Goal: Obtain resource: Download file/media

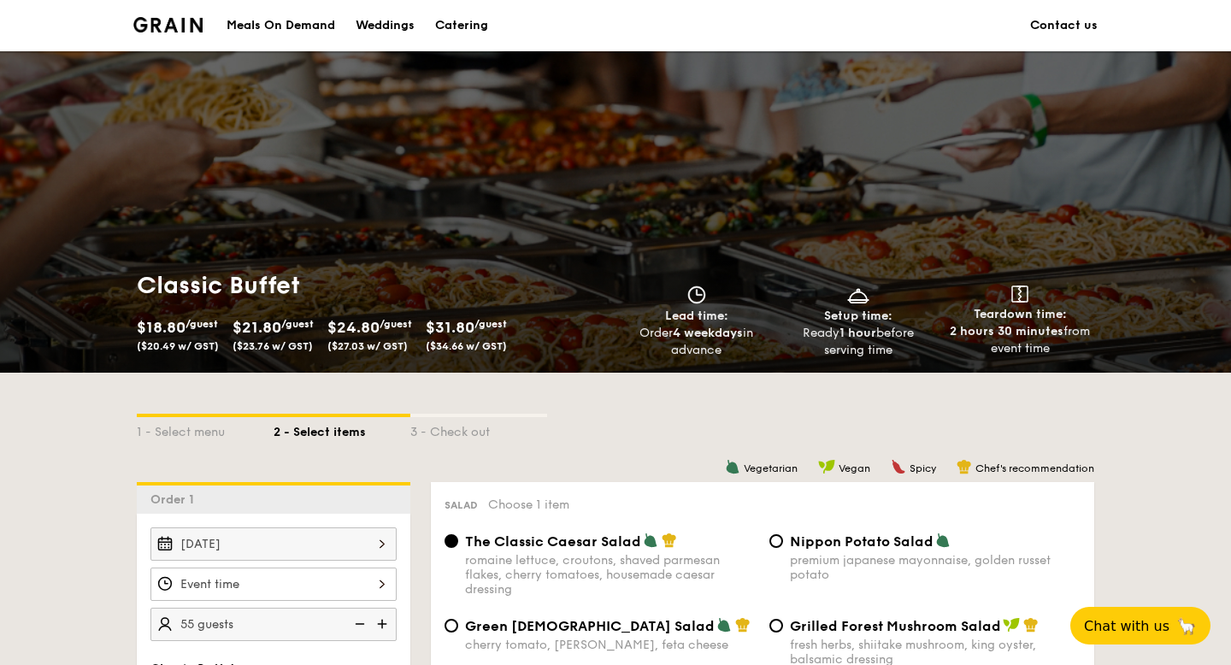
click at [313, 22] on div "Meals On Demand" at bounding box center [281, 25] width 109 height 51
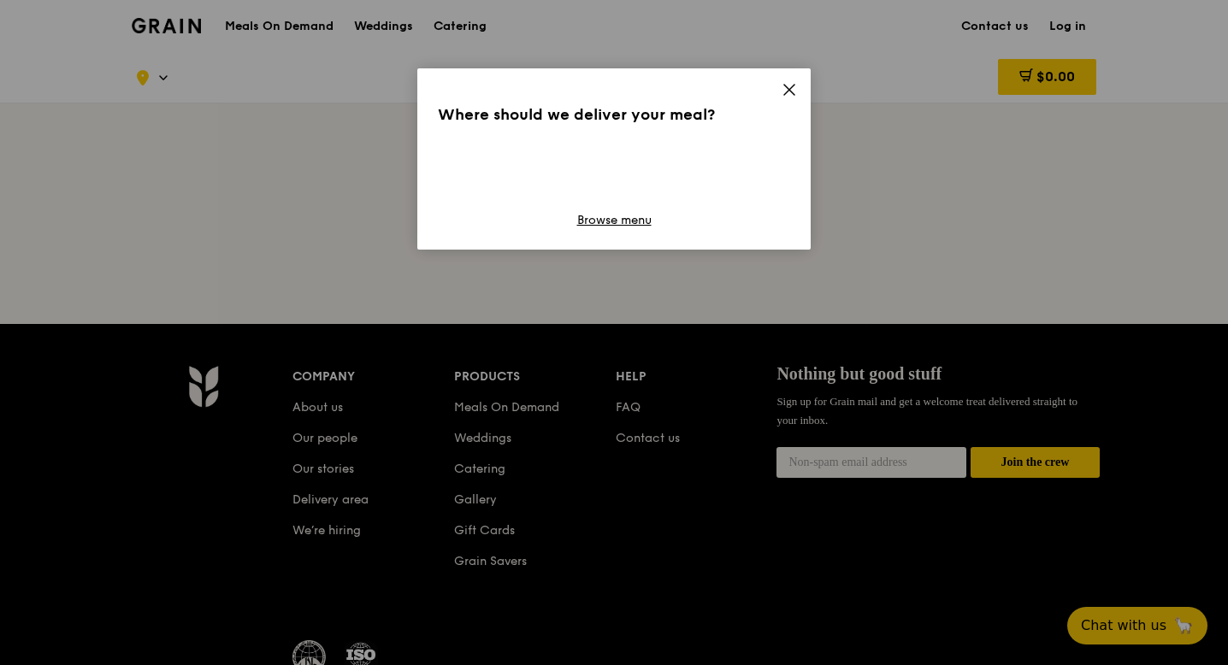
click at [783, 87] on icon at bounding box center [788, 89] width 15 height 15
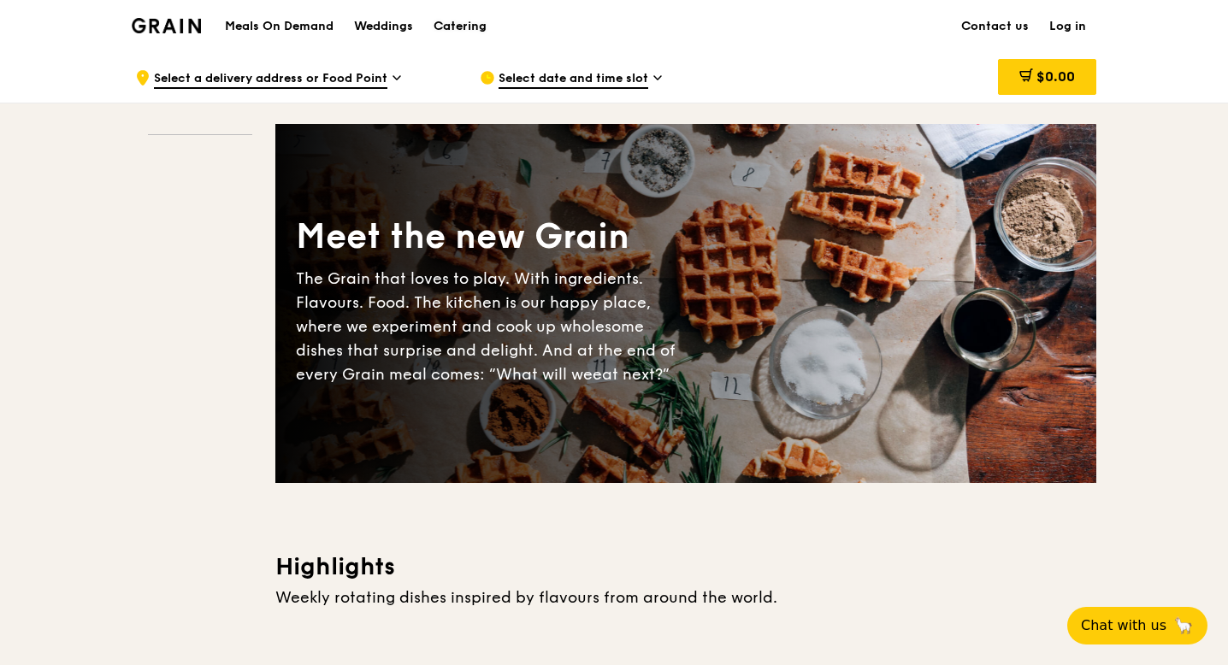
click at [452, 32] on div "Catering" at bounding box center [459, 26] width 53 height 51
click at [449, 22] on div "Catering" at bounding box center [459, 26] width 53 height 51
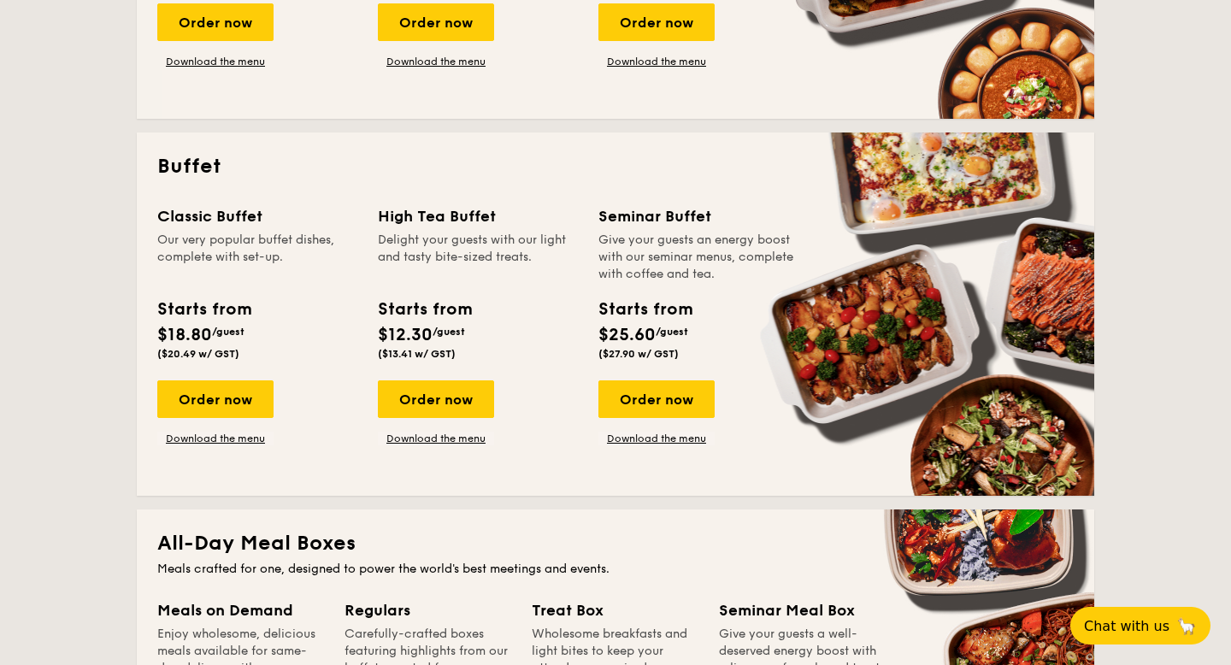
scroll to position [761, 0]
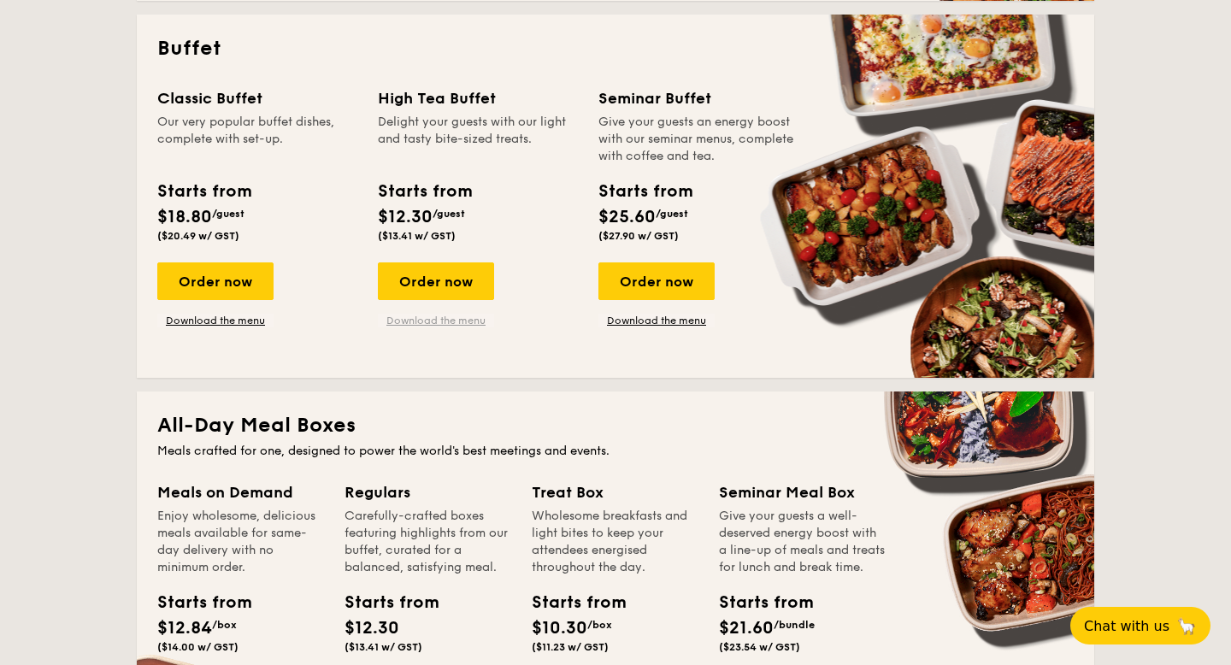
click at [437, 317] on link "Download the menu" at bounding box center [436, 321] width 116 height 14
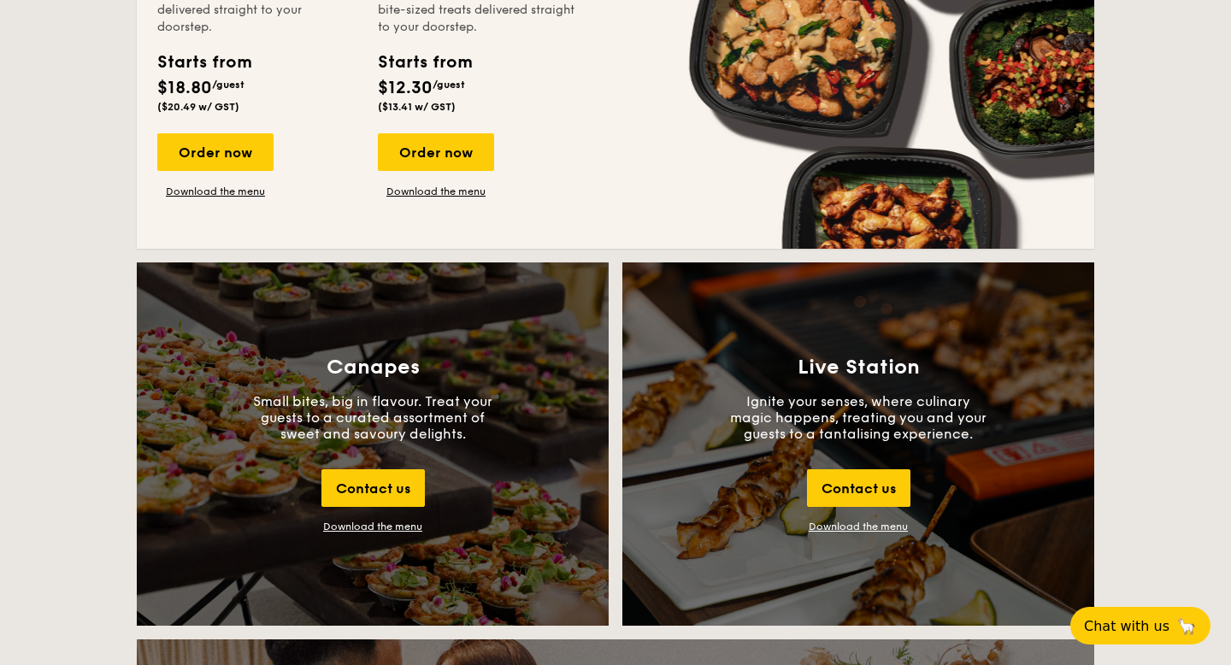
scroll to position [1674, 0]
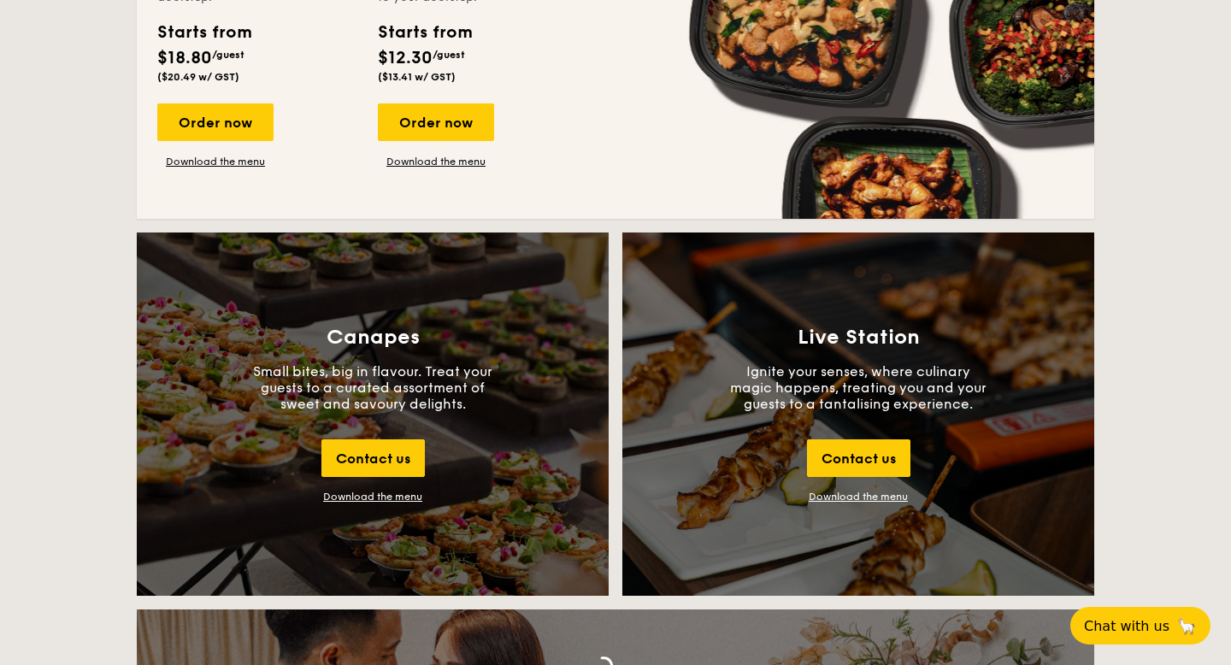
click at [398, 493] on div "Download the menu" at bounding box center [372, 497] width 99 height 12
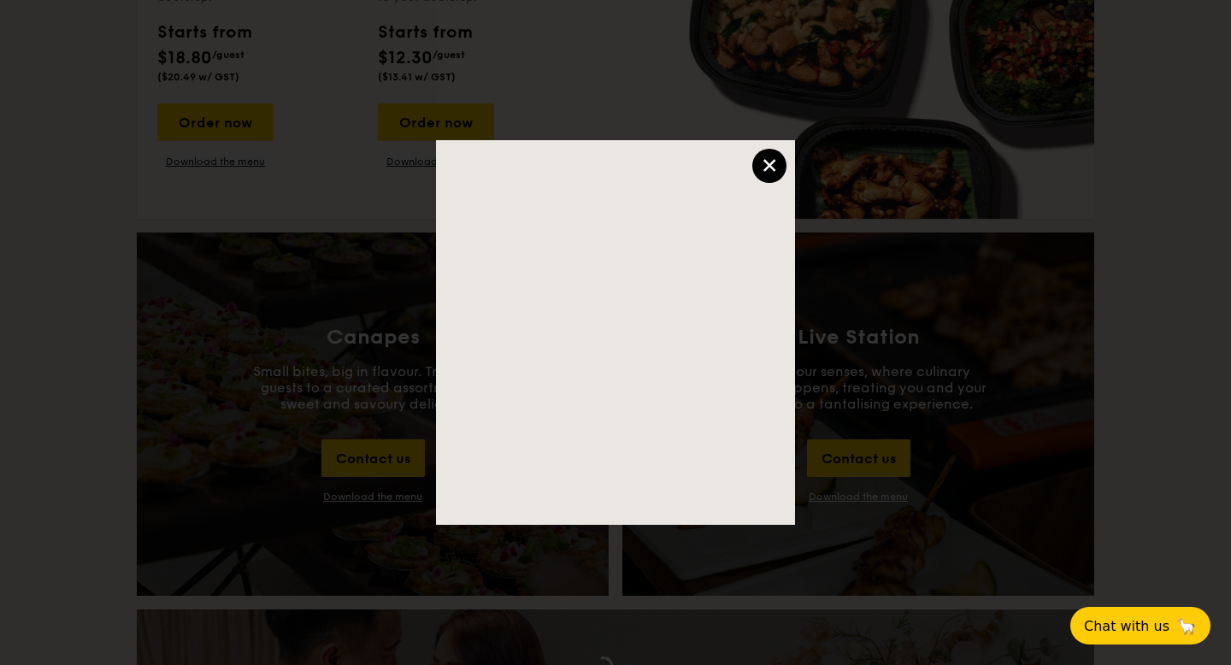
click at [777, 160] on div "×" at bounding box center [769, 166] width 34 height 34
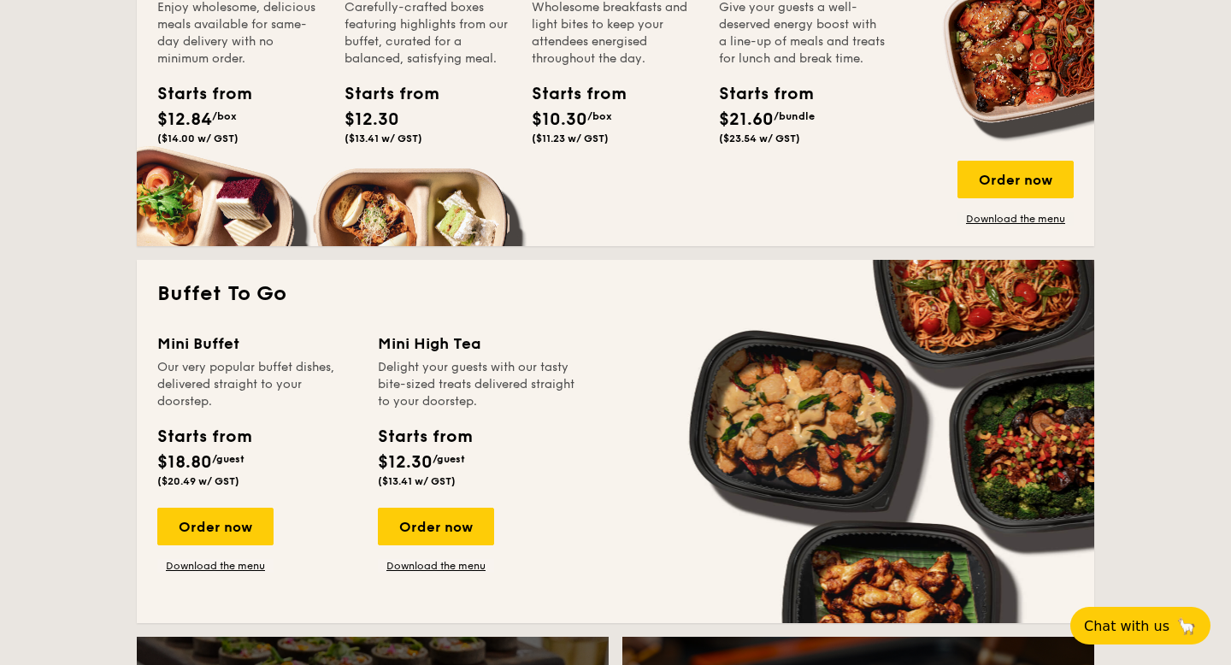
scroll to position [1257, 0]
